Goal: Task Accomplishment & Management: Complete application form

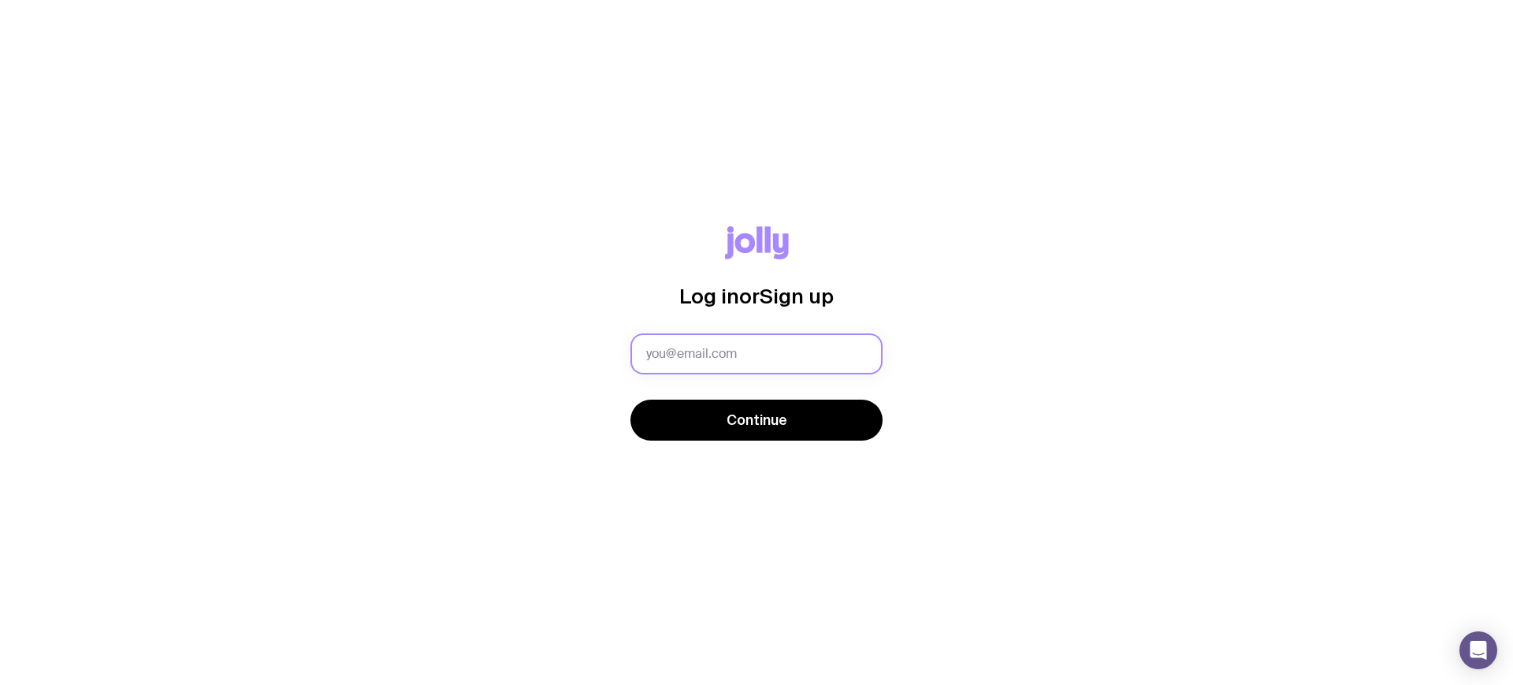
click at [721, 362] on input "text" at bounding box center [757, 353] width 252 height 41
type input "[EMAIL_ADDRESS][DOMAIN_NAME]"
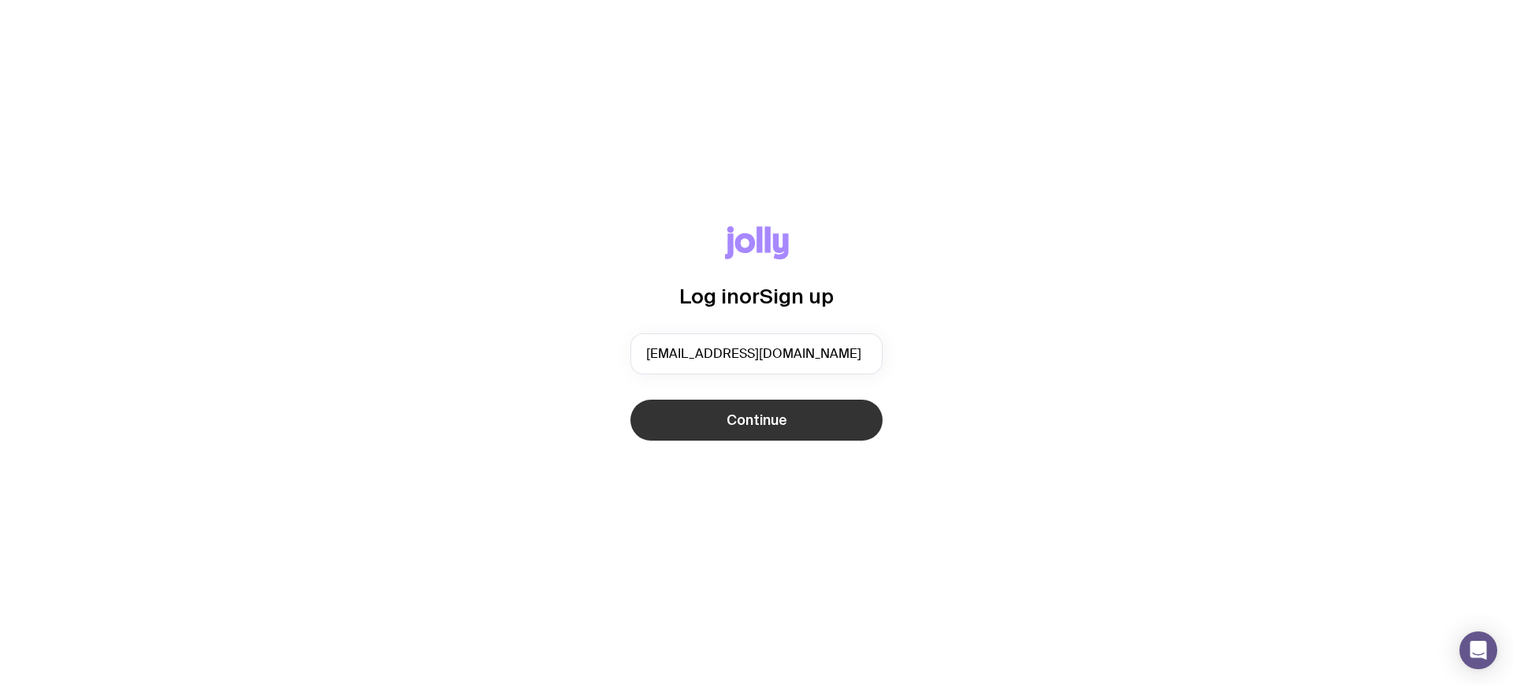
click at [740, 411] on span "Continue" at bounding box center [757, 420] width 61 height 19
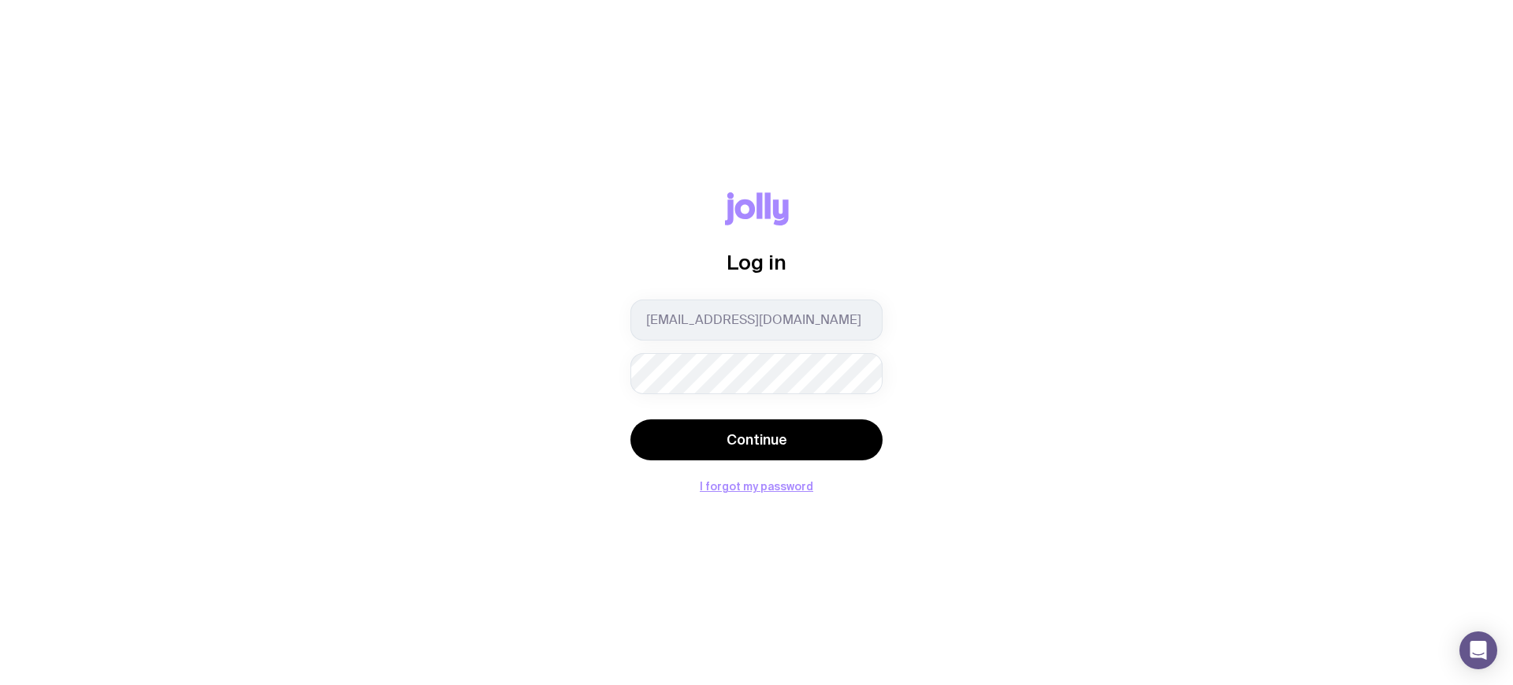
click at [631, 419] on button "Continue" at bounding box center [757, 439] width 252 height 41
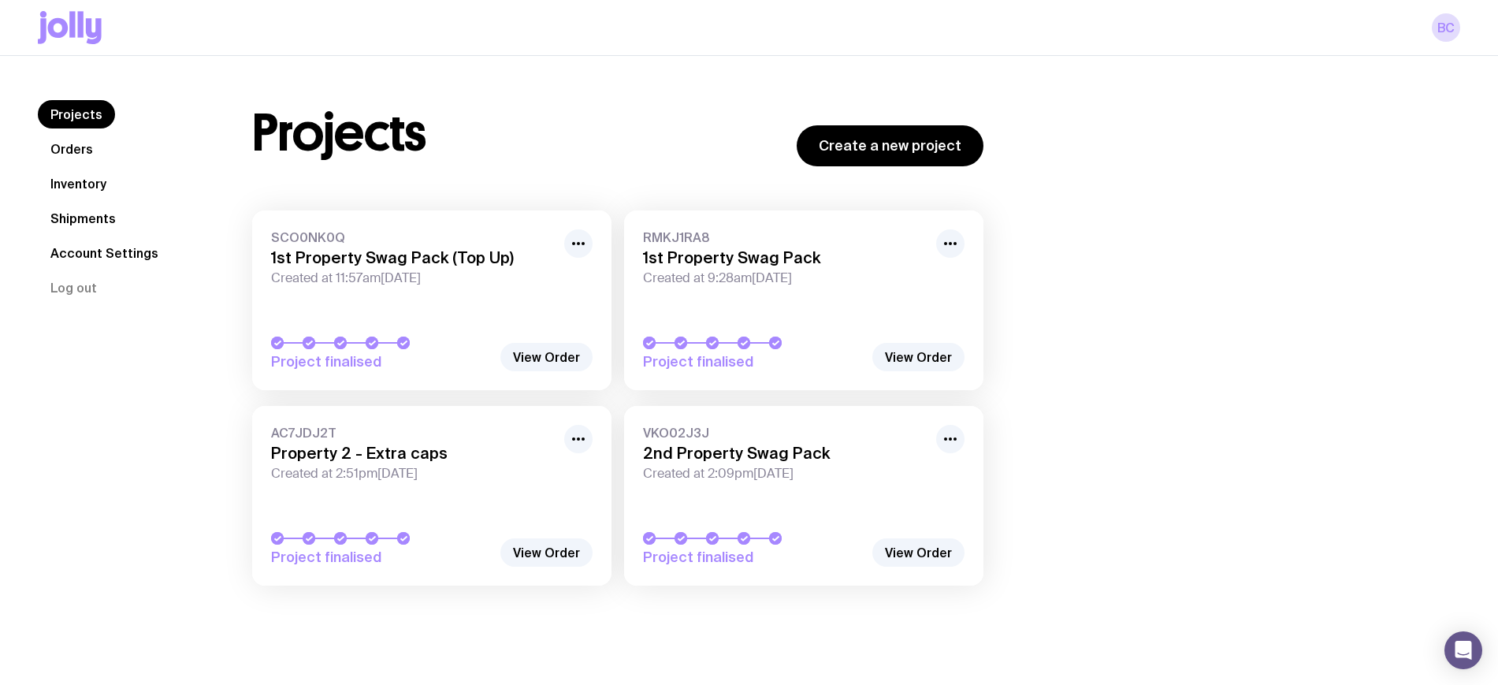
click at [95, 184] on link "Inventory" at bounding box center [78, 183] width 81 height 28
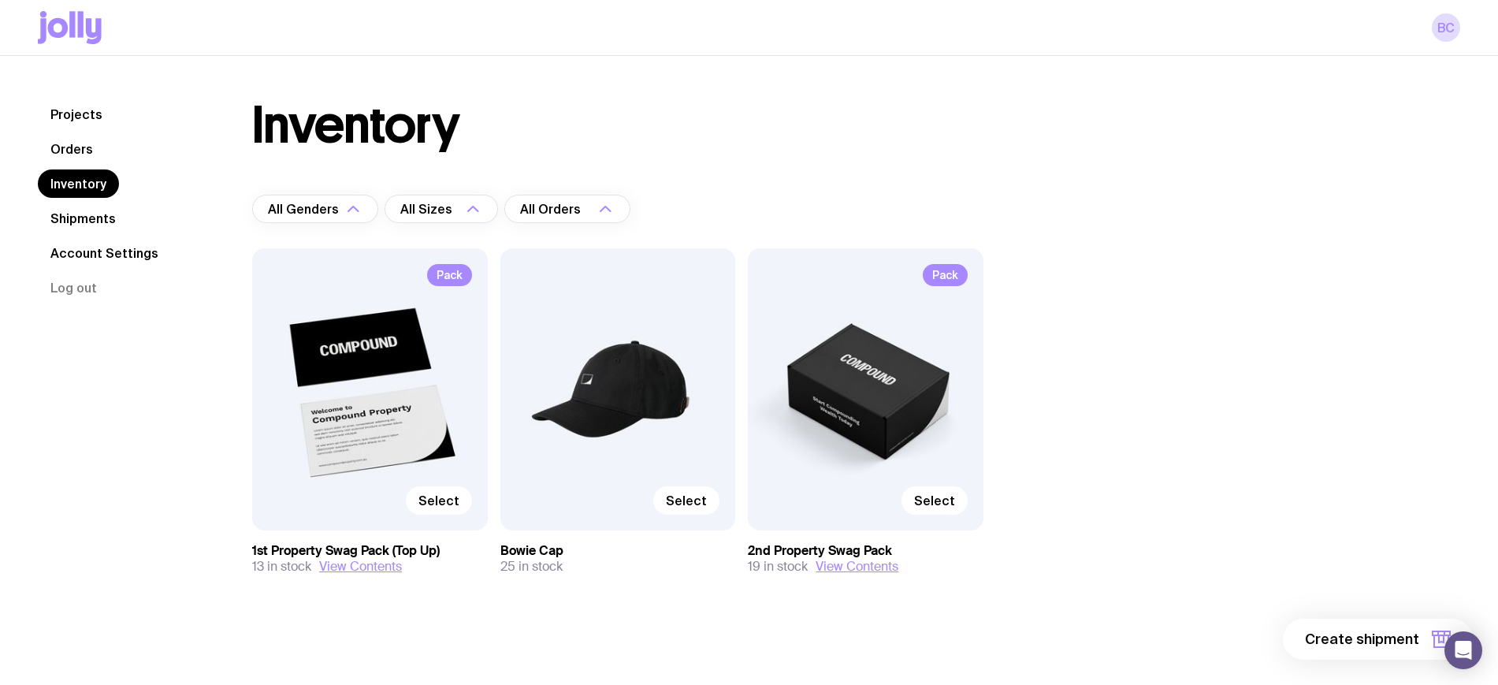
click at [81, 221] on link "Shipments" at bounding box center [83, 218] width 91 height 28
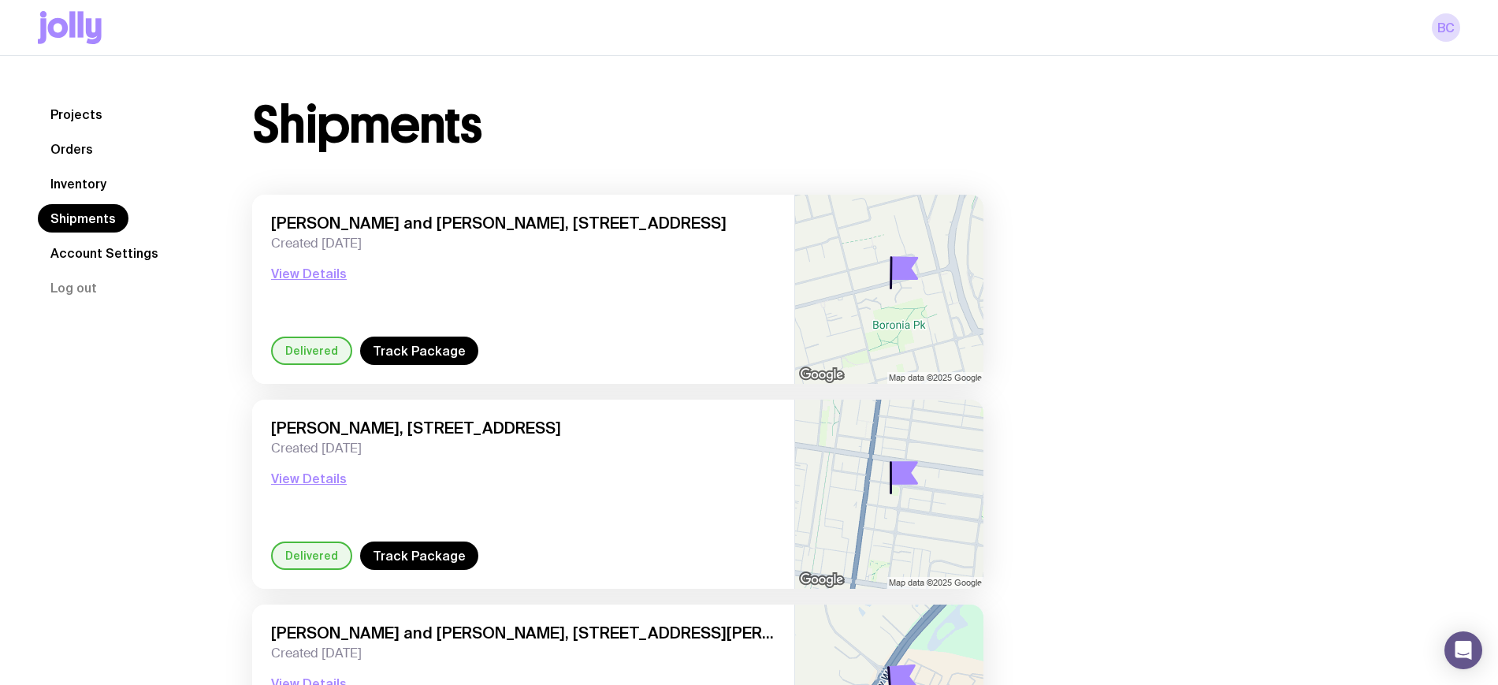
click at [92, 181] on link "Inventory" at bounding box center [78, 183] width 81 height 28
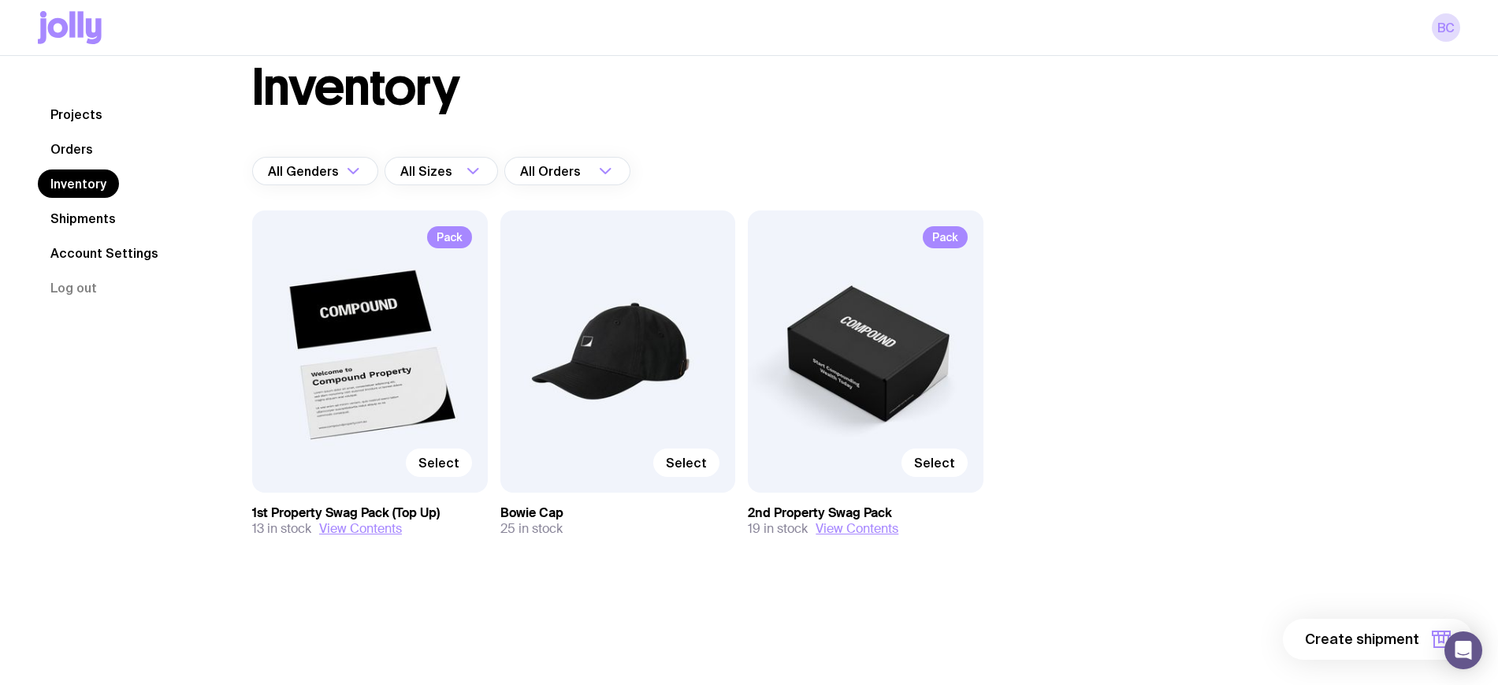
scroll to position [56, 0]
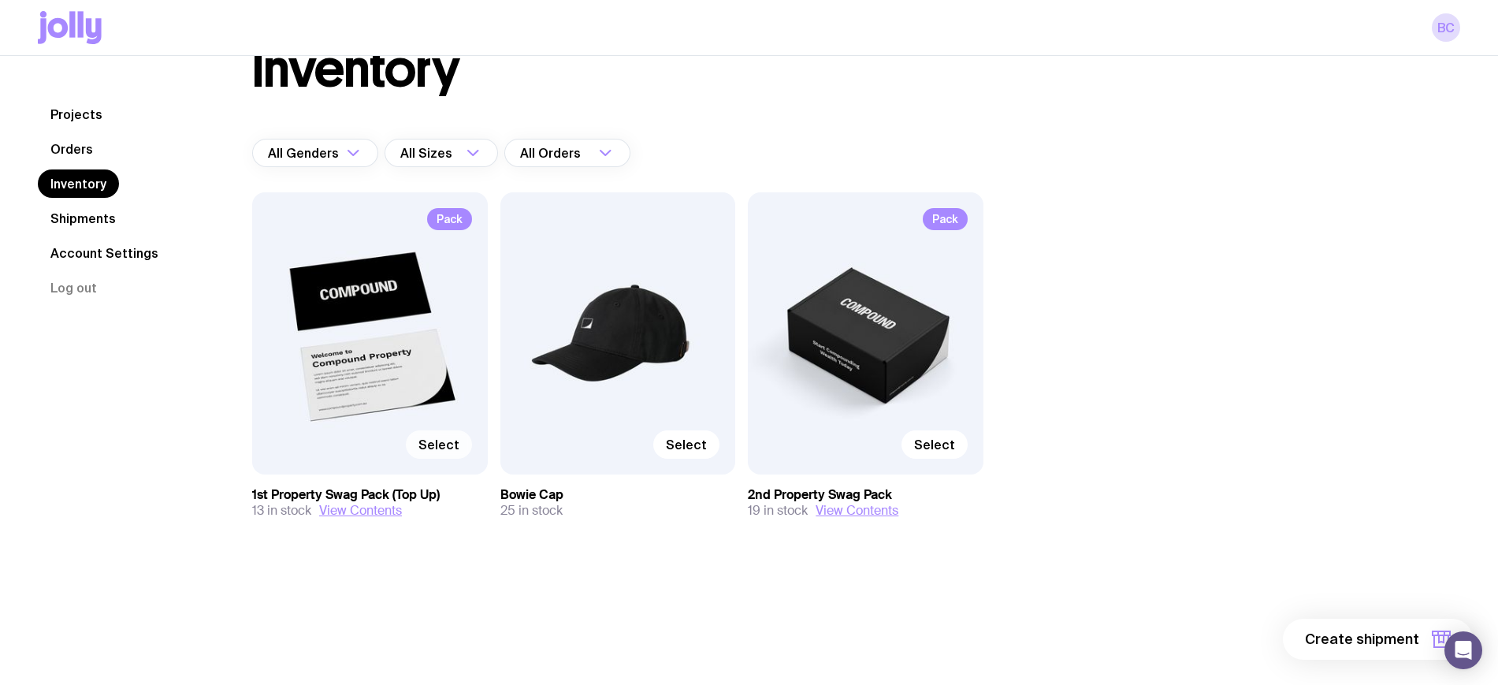
click at [450, 443] on span "Select" at bounding box center [439, 445] width 41 height 16
click at [0, 0] on input "Select" at bounding box center [0, 0] width 0 height 0
click at [1382, 635] on button "1 item" at bounding box center [1415, 639] width 115 height 41
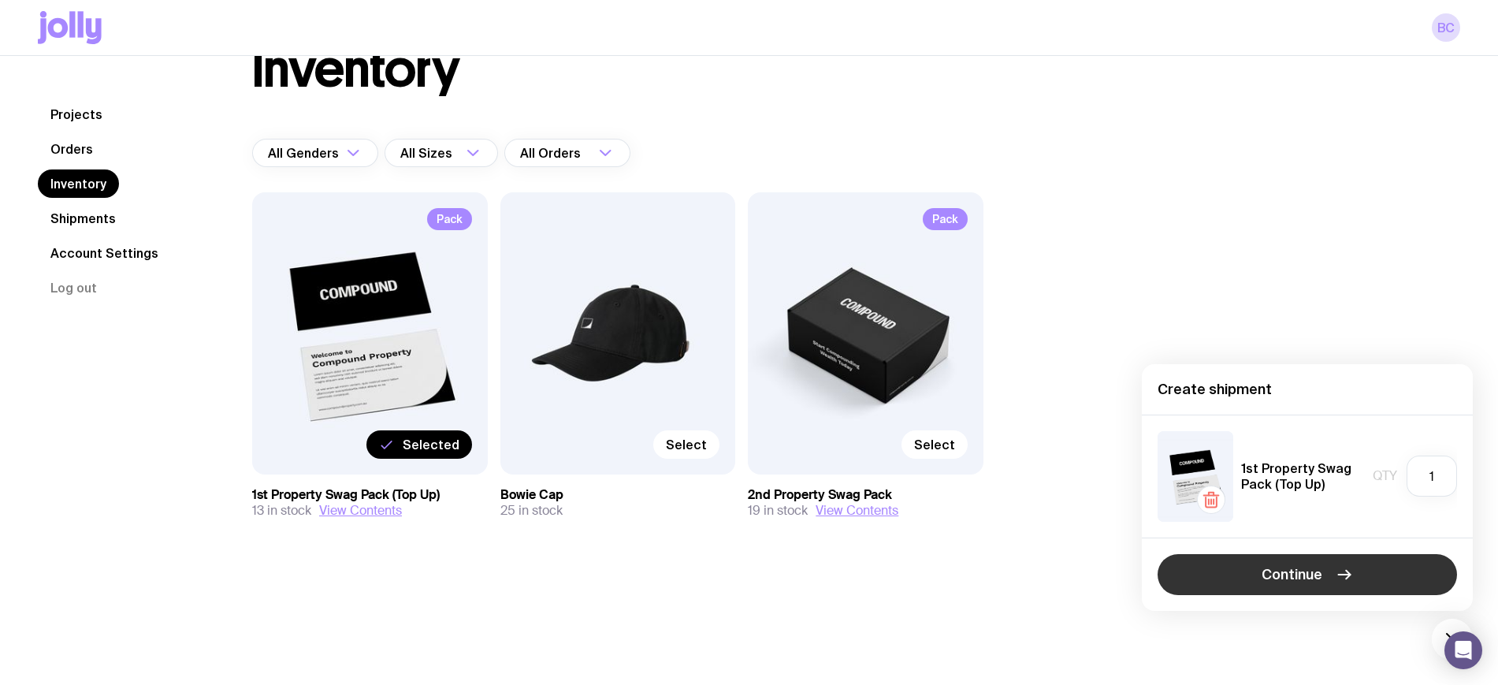
click at [1315, 572] on span "Continue" at bounding box center [1292, 574] width 61 height 19
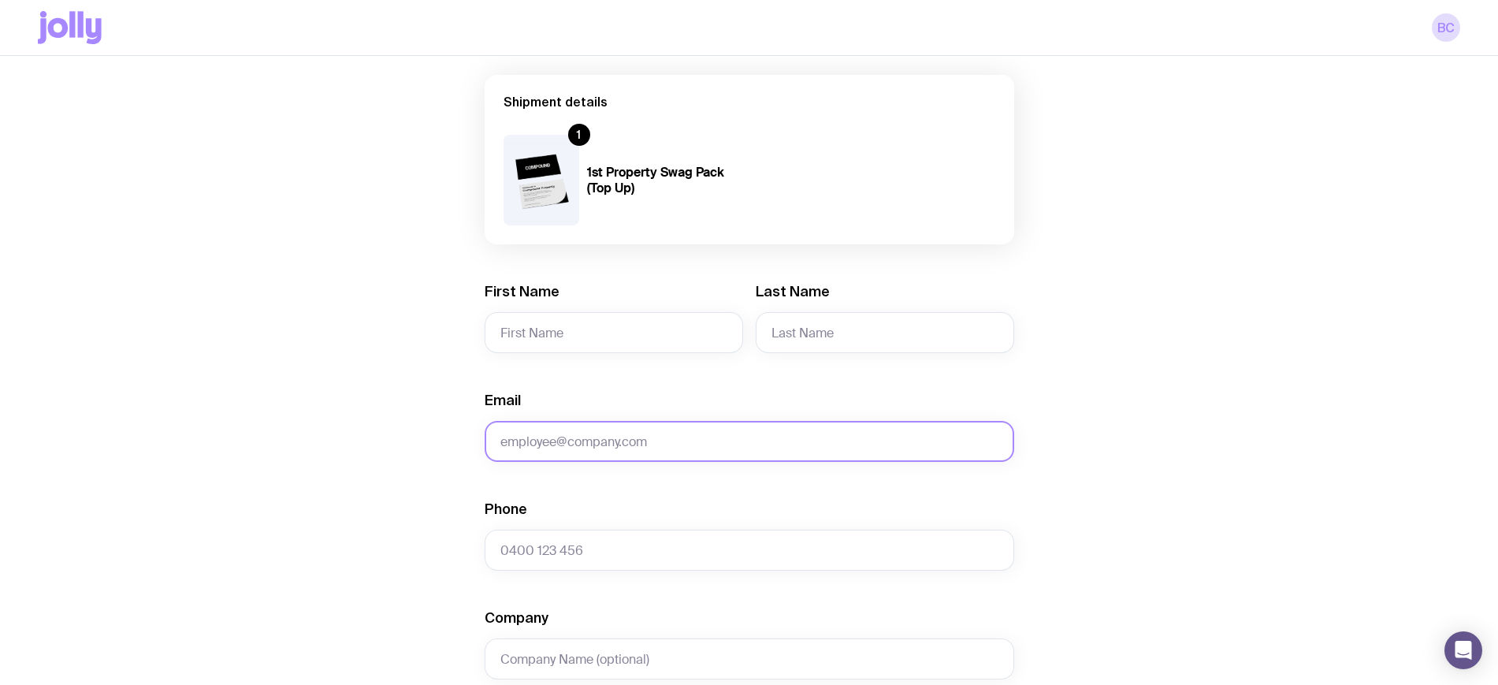
scroll to position [197, 0]
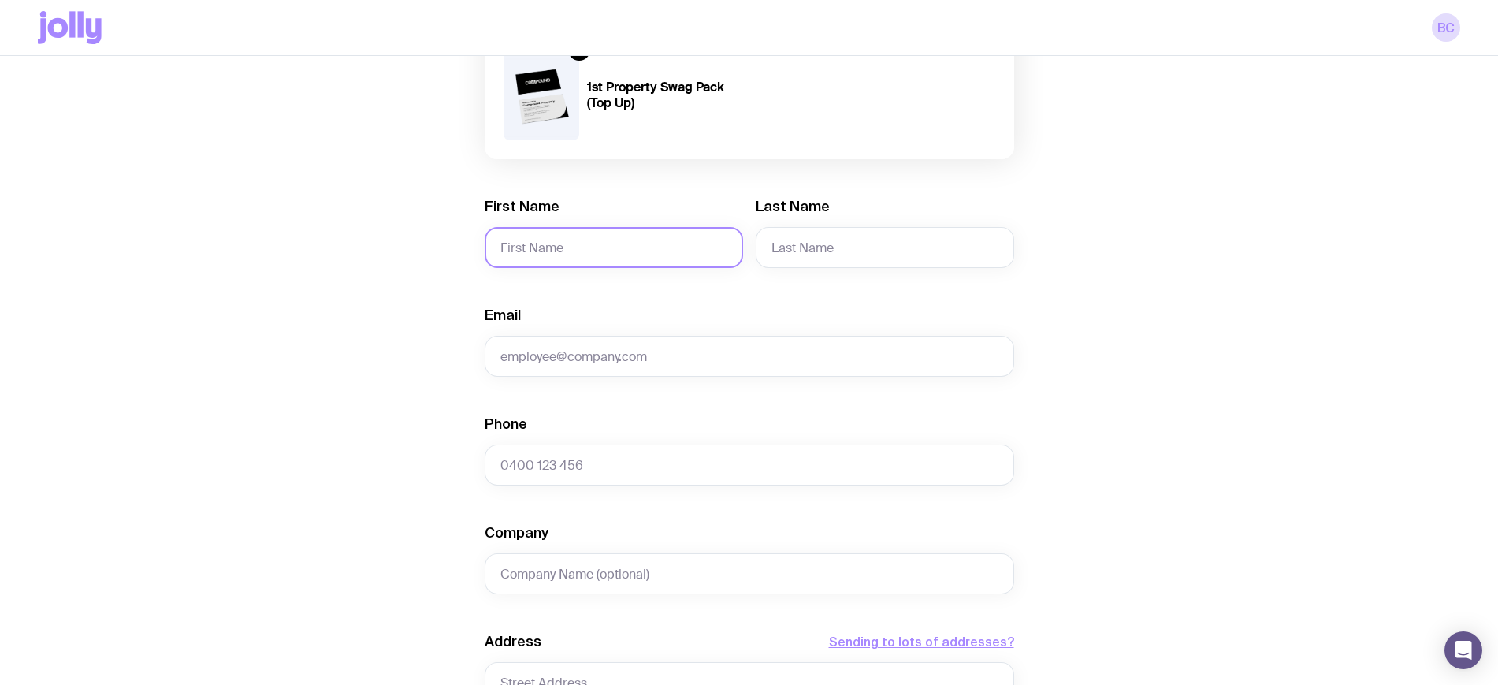
click at [568, 238] on input "First Name" at bounding box center [614, 247] width 259 height 41
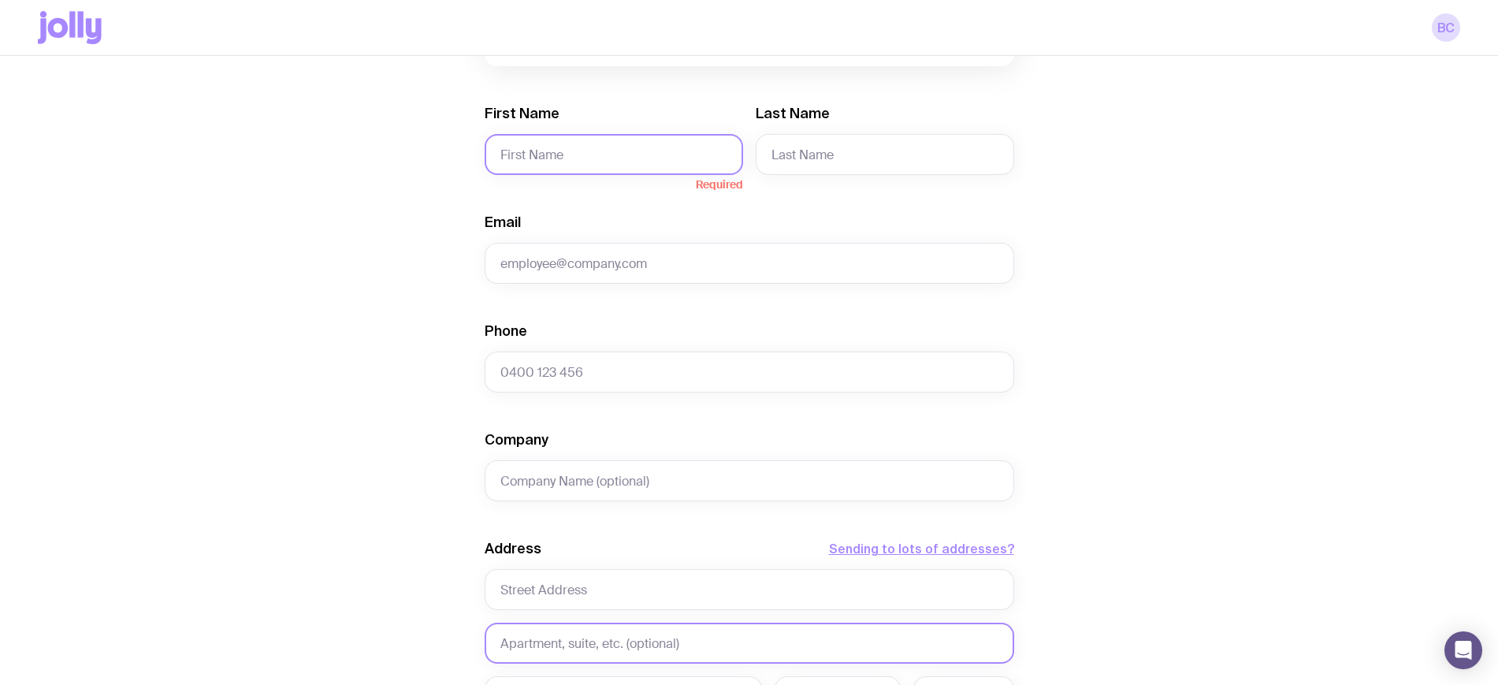
scroll to position [394, 0]
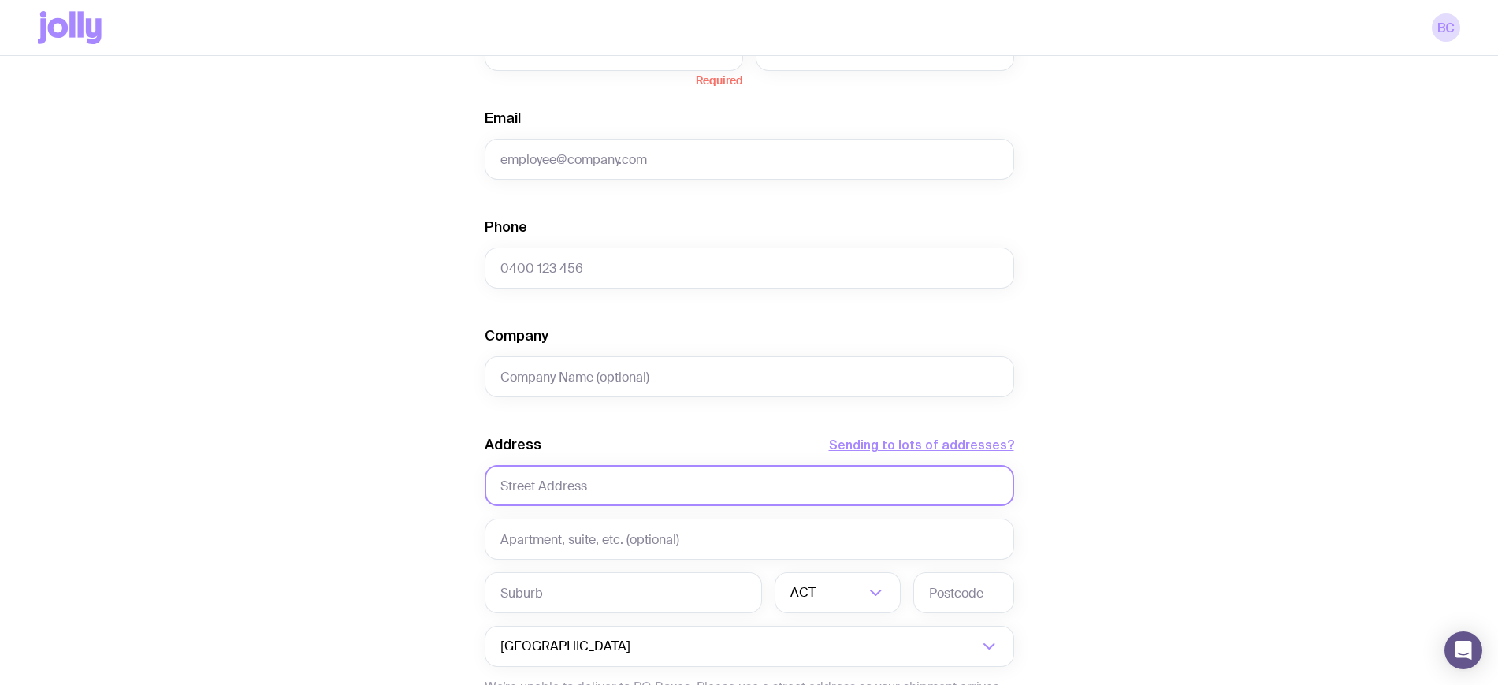
click at [564, 483] on input "text" at bounding box center [750, 485] width 530 height 41
type input "[STREET_ADDRESS]"
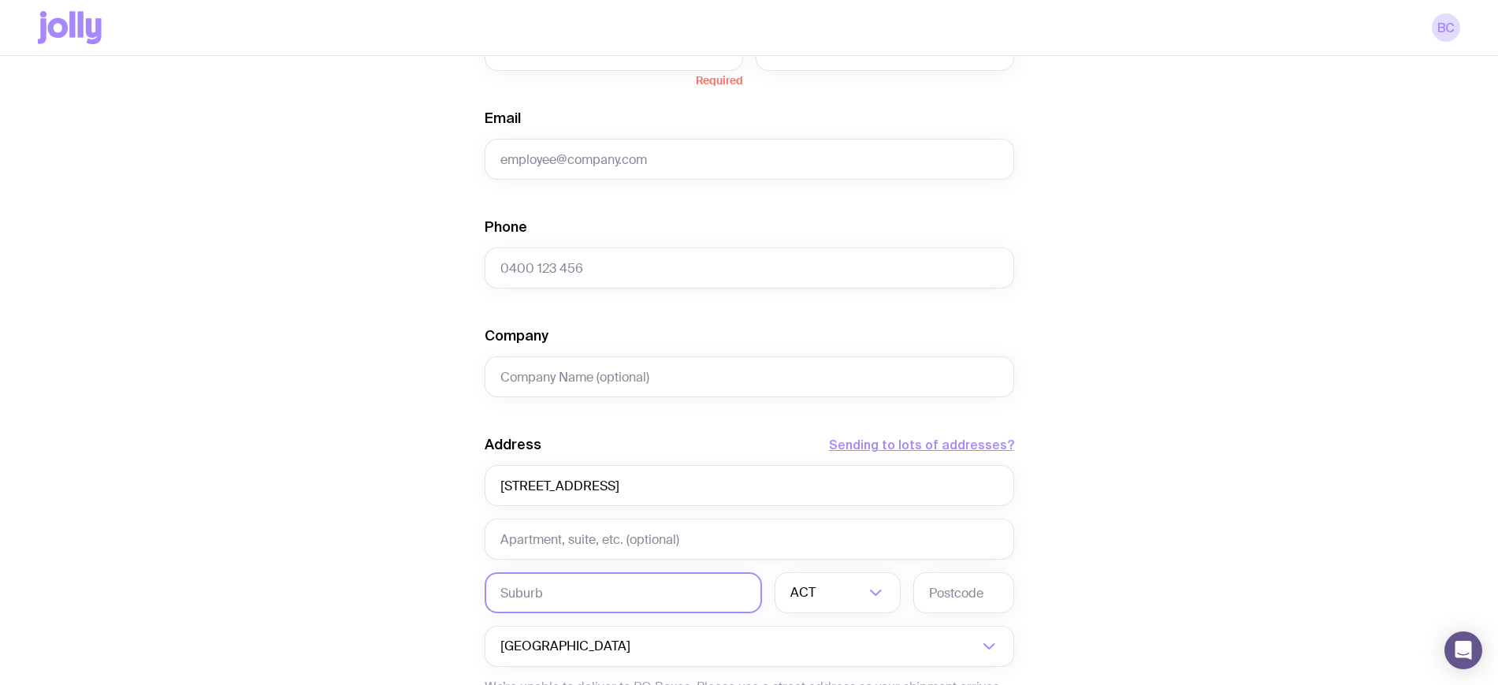
click at [556, 592] on input "text" at bounding box center [623, 592] width 277 height 41
type input "[GEOGRAPHIC_DATA]"
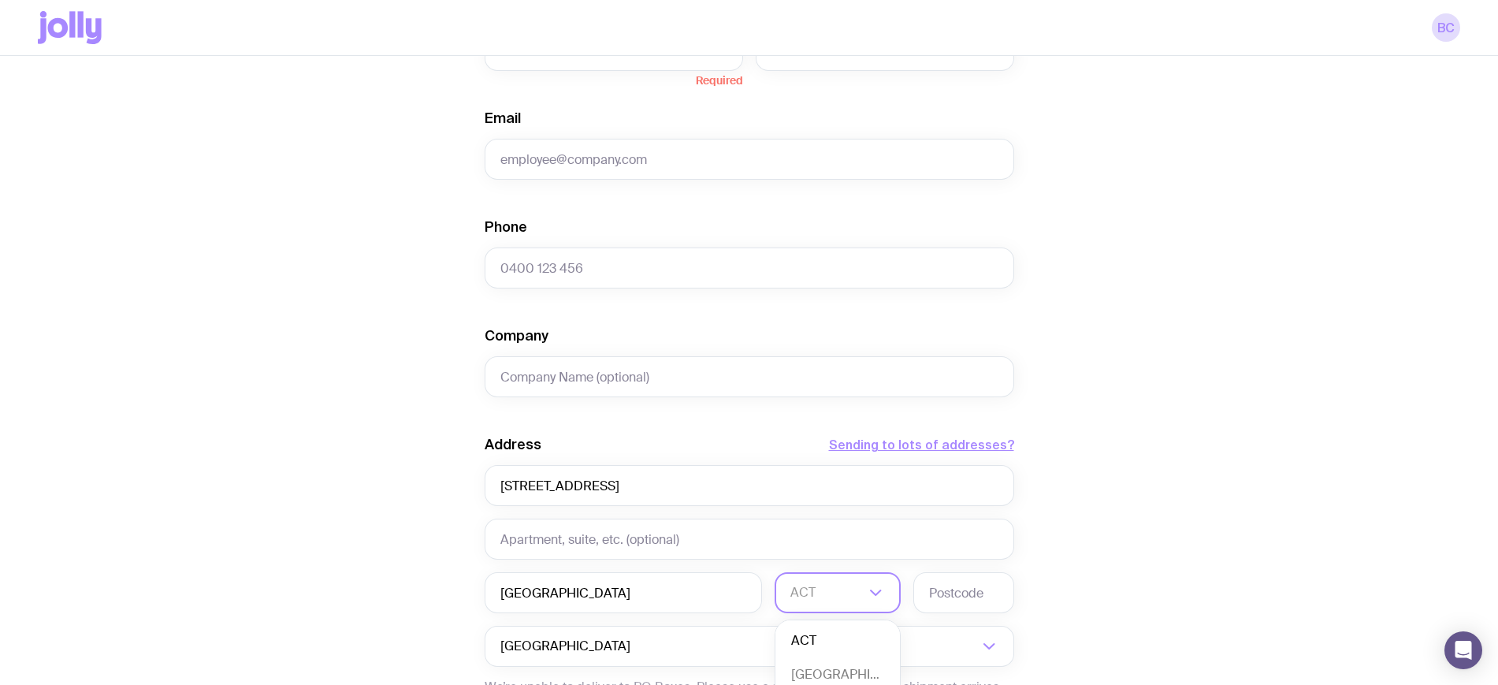
click at [802, 594] on div "ACT" at bounding box center [820, 592] width 91 height 41
click at [822, 673] on li "[GEOGRAPHIC_DATA]" at bounding box center [838, 675] width 125 height 34
click at [931, 583] on input "text" at bounding box center [964, 592] width 101 height 41
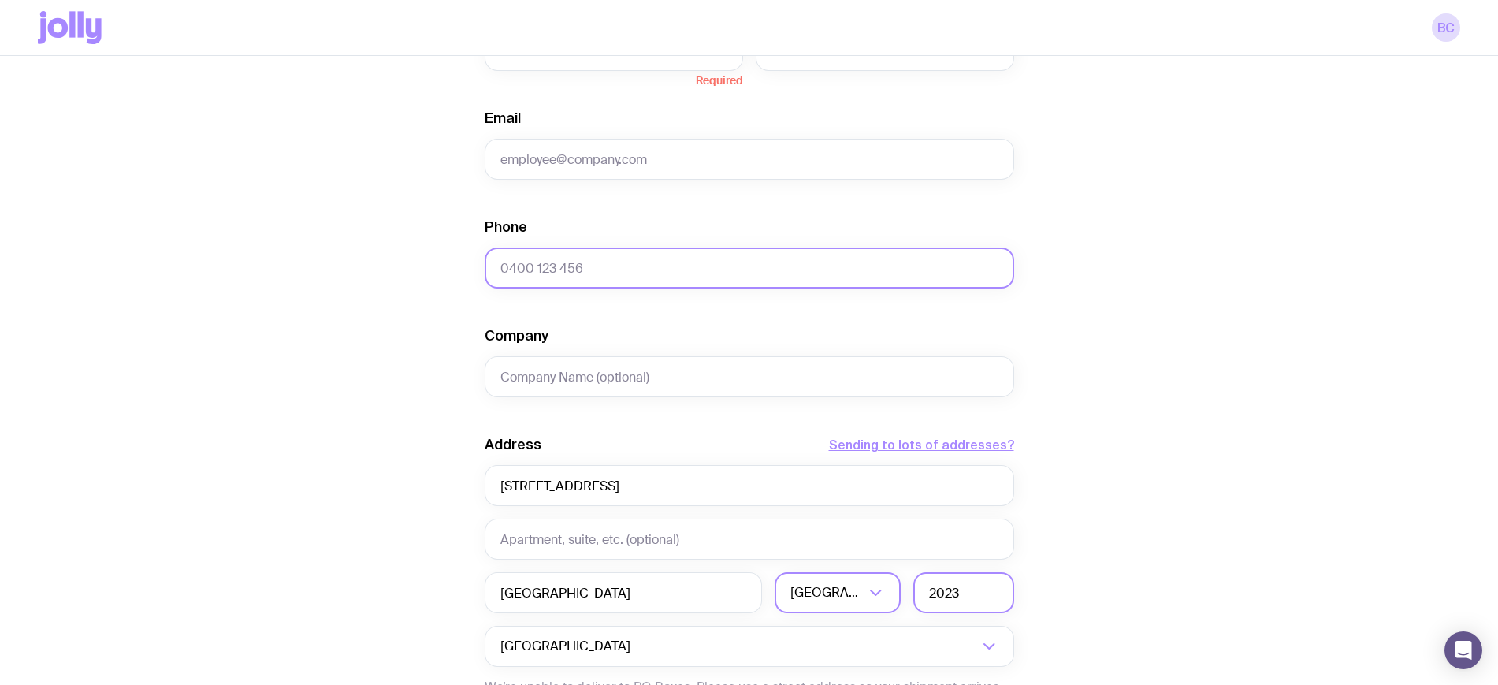
scroll to position [99, 0]
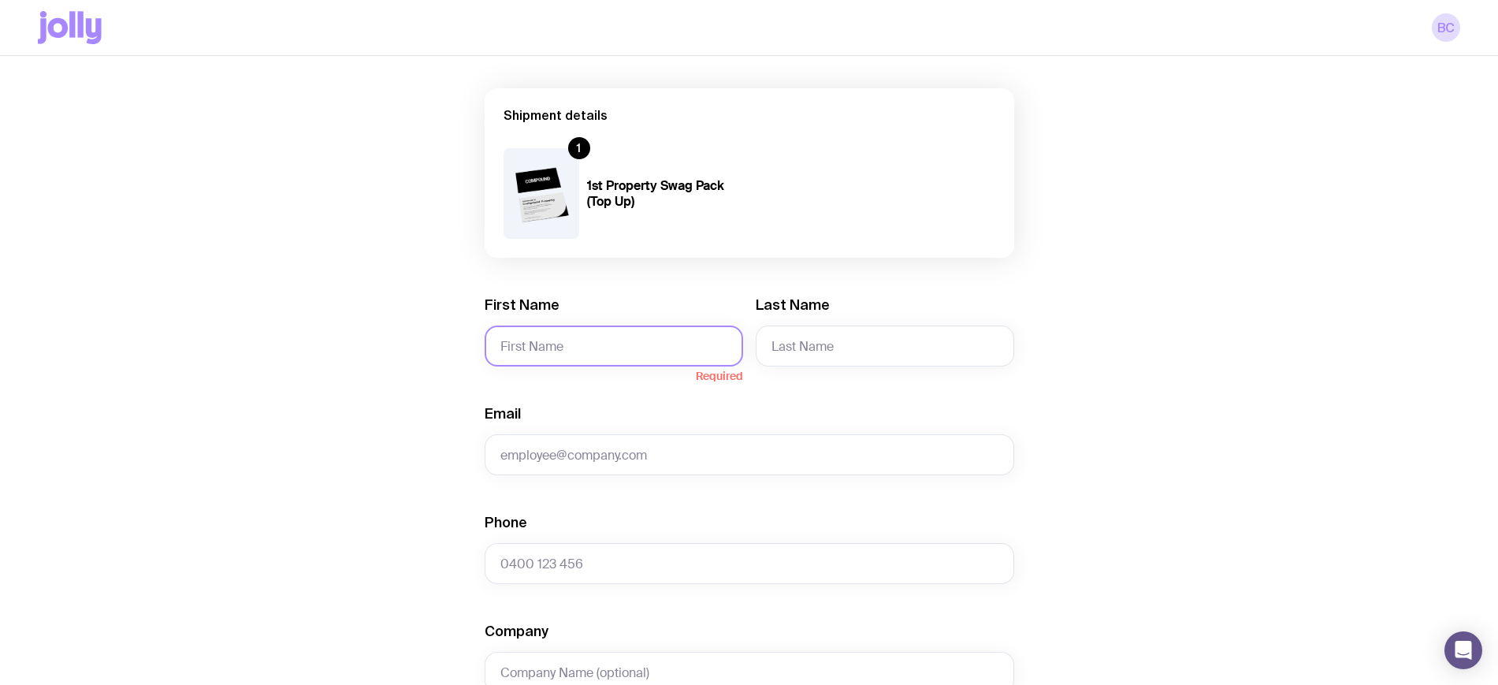
type input "2023"
click at [601, 334] on input "First Name" at bounding box center [614, 346] width 259 height 41
type input "[US_STATE]"
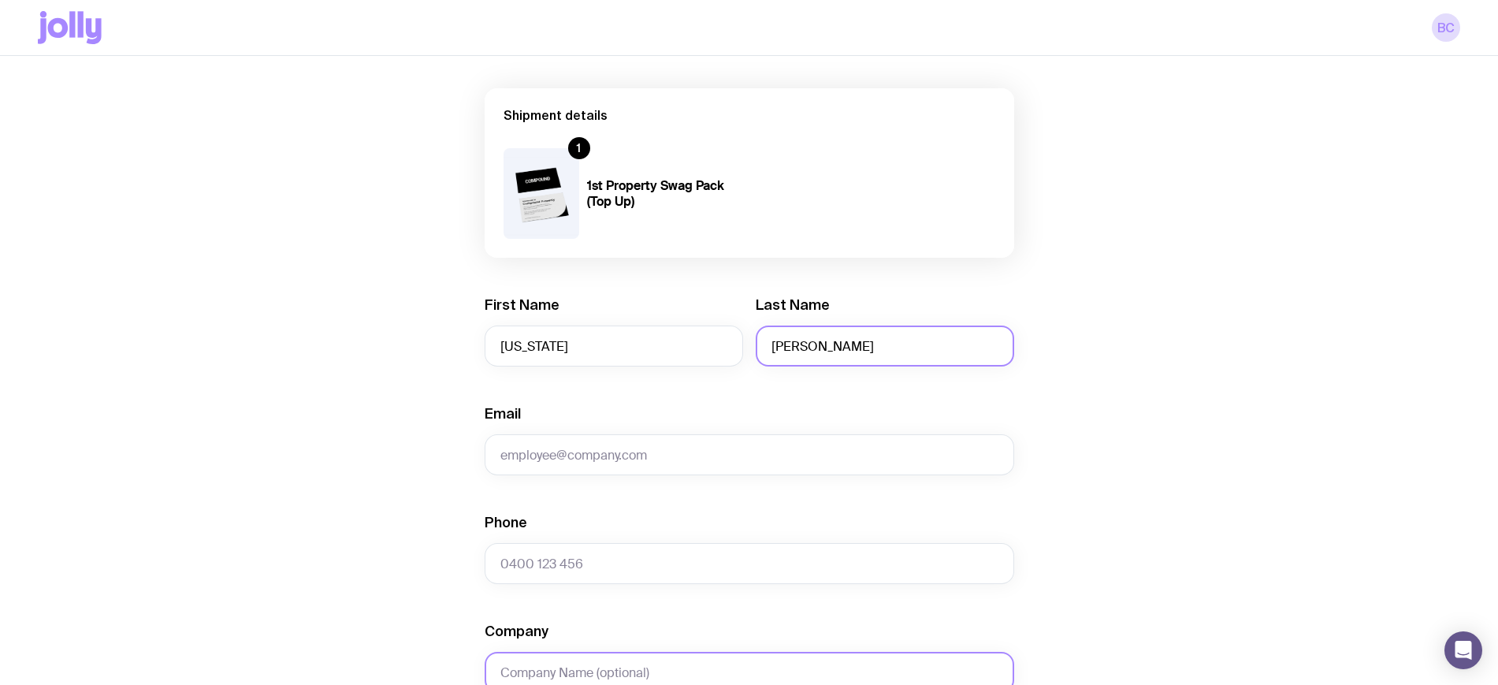
type input "[PERSON_NAME]"
click at [671, 434] on input "Email" at bounding box center [750, 454] width 530 height 41
paste input "[EMAIL_ADDRESS][DOMAIN_NAME]"
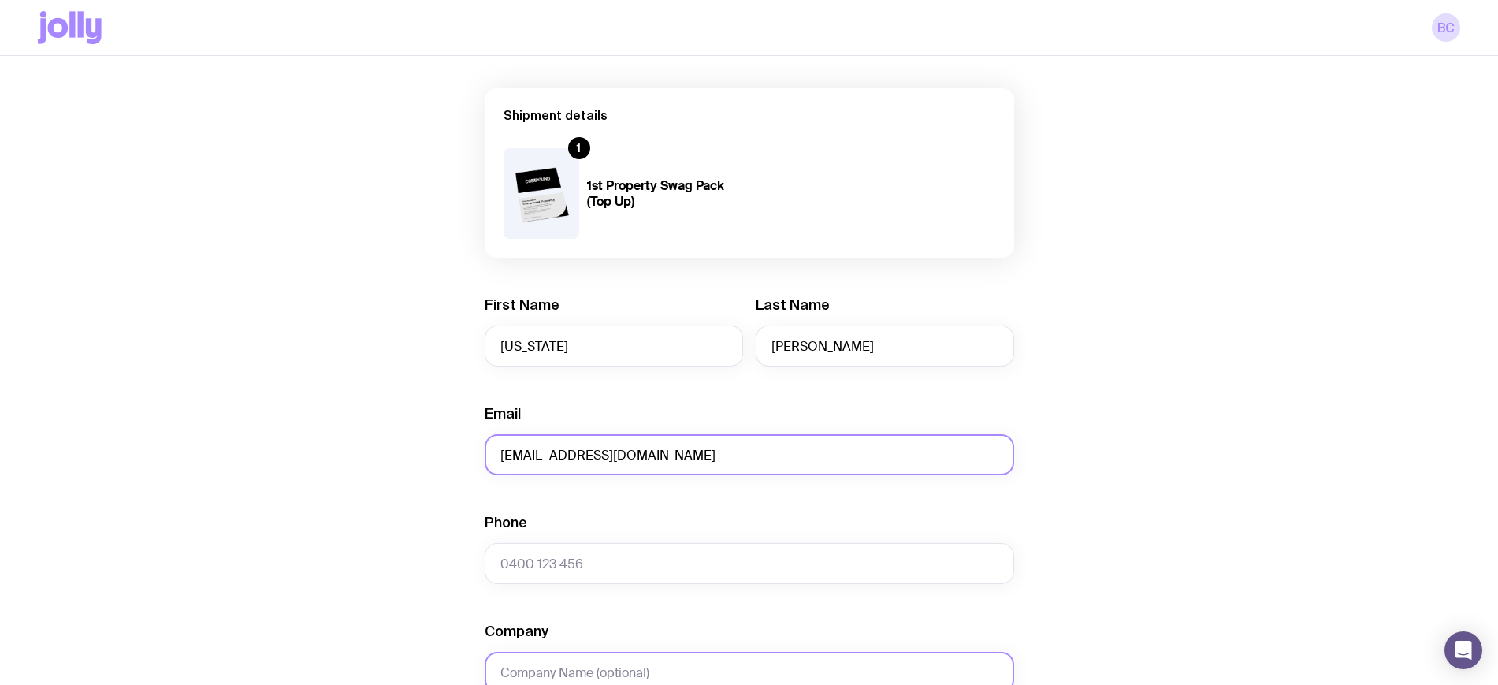
type input "[EMAIL_ADDRESS][DOMAIN_NAME]"
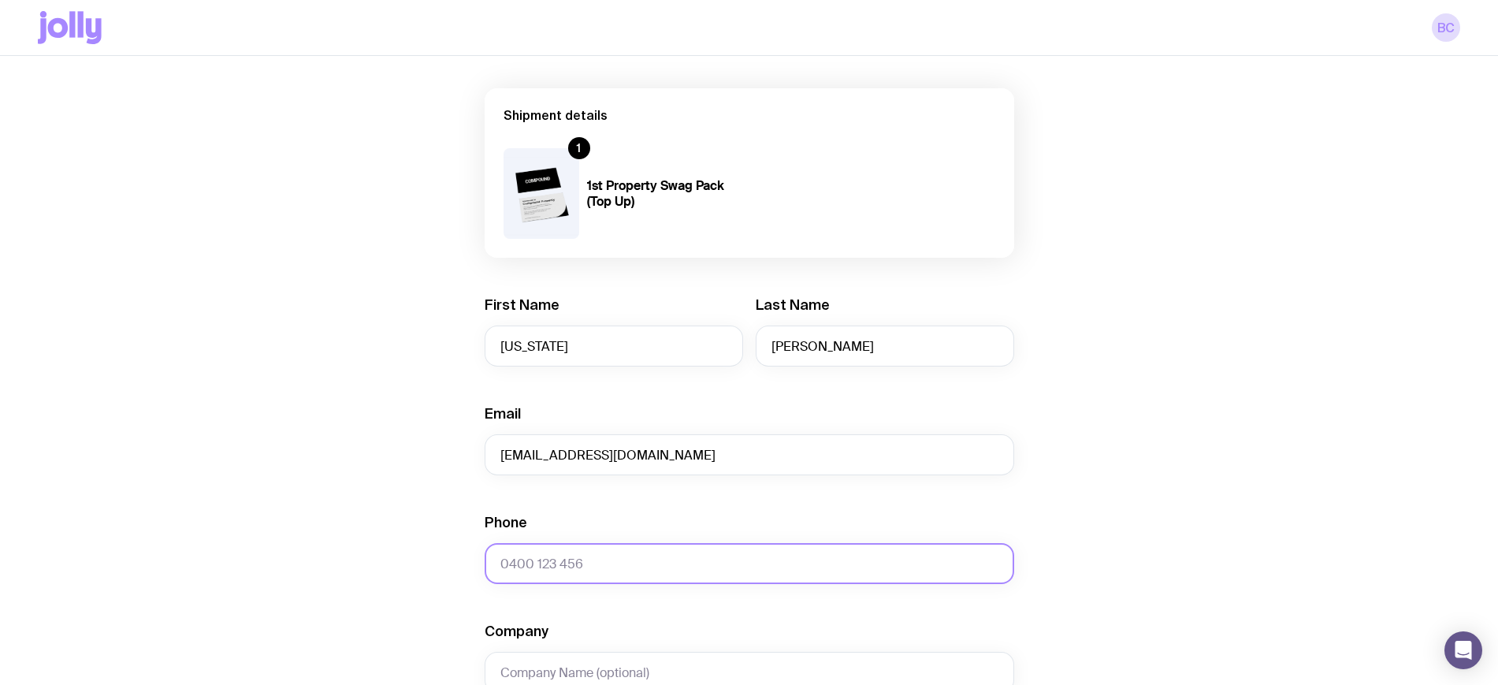
click at [709, 562] on input "Phone" at bounding box center [750, 563] width 530 height 41
paste input "0448576361"
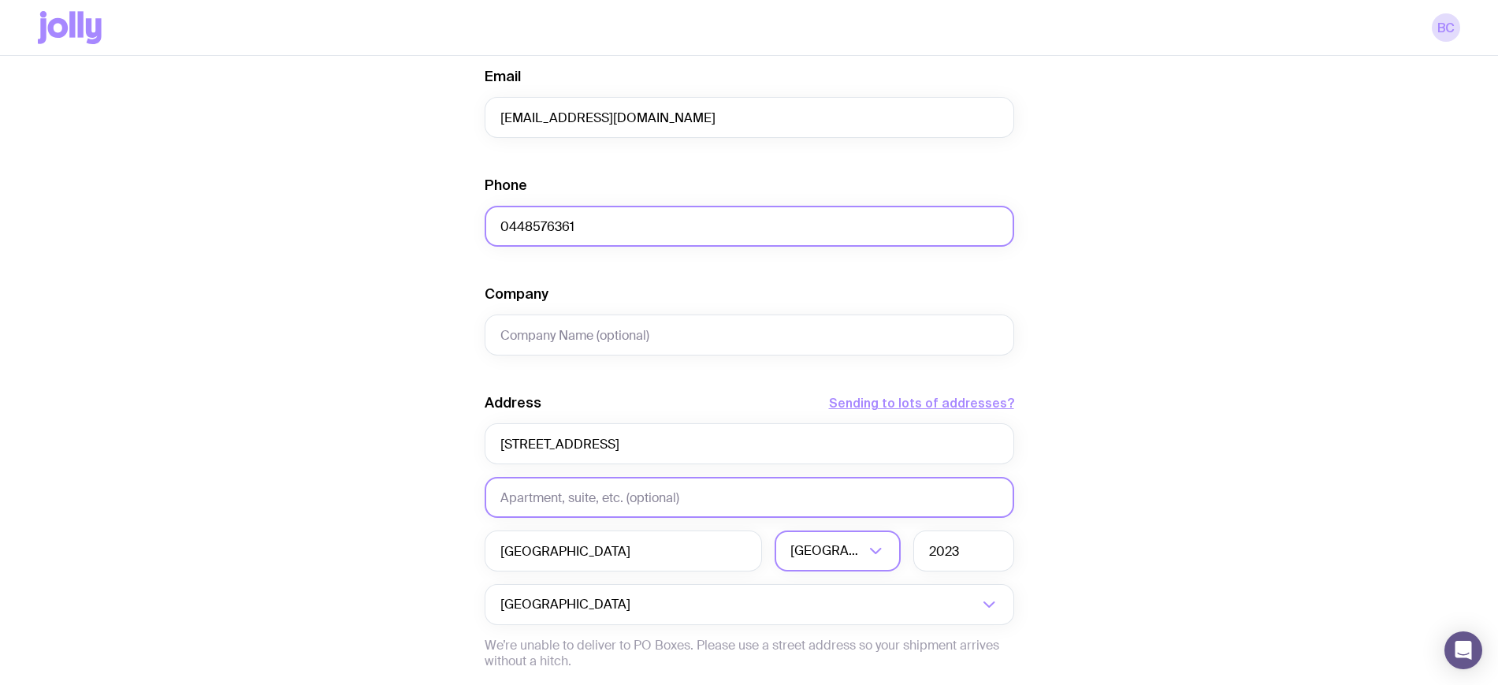
scroll to position [633, 0]
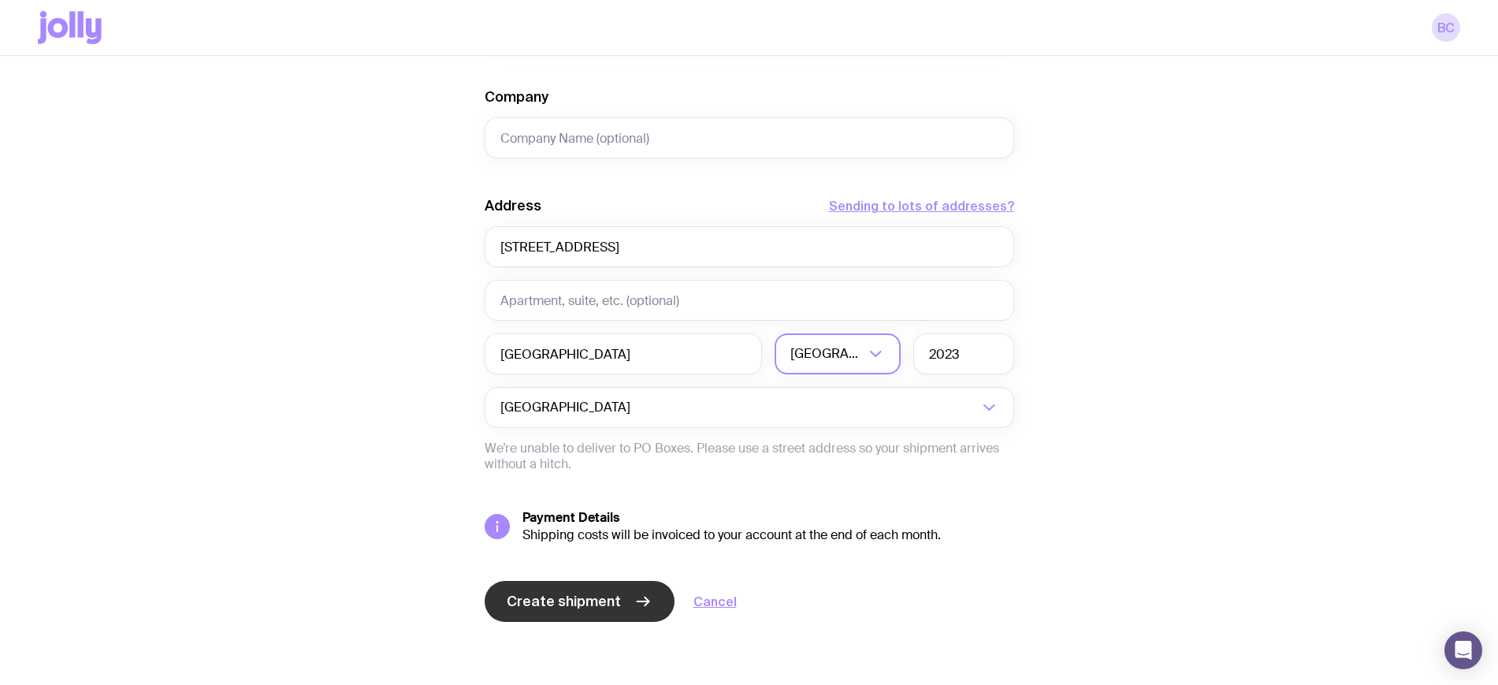
type input "0448576361"
click at [653, 608] on button "Create shipment" at bounding box center [580, 601] width 190 height 41
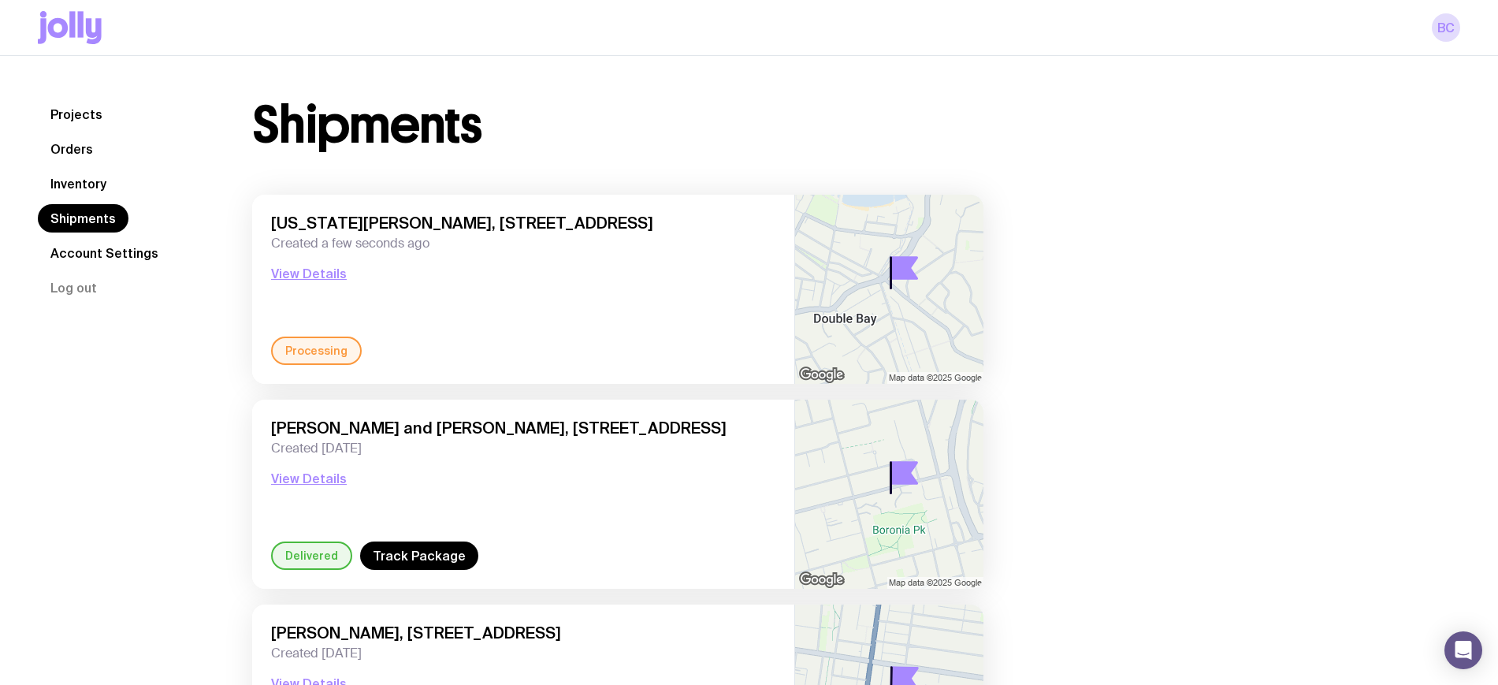
click at [61, 143] on link "Orders" at bounding box center [72, 149] width 68 height 28
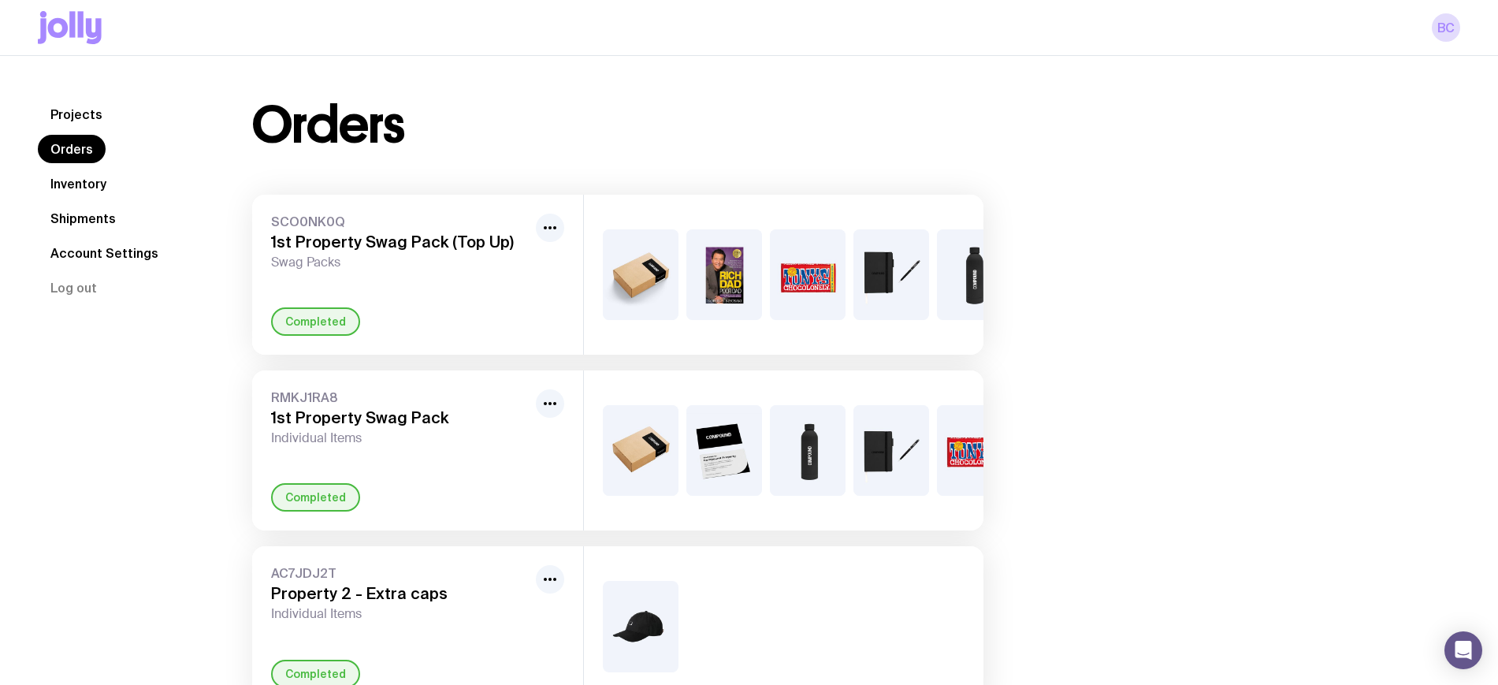
click at [97, 180] on link "Inventory" at bounding box center [78, 183] width 81 height 28
